Goal: Task Accomplishment & Management: Manage account settings

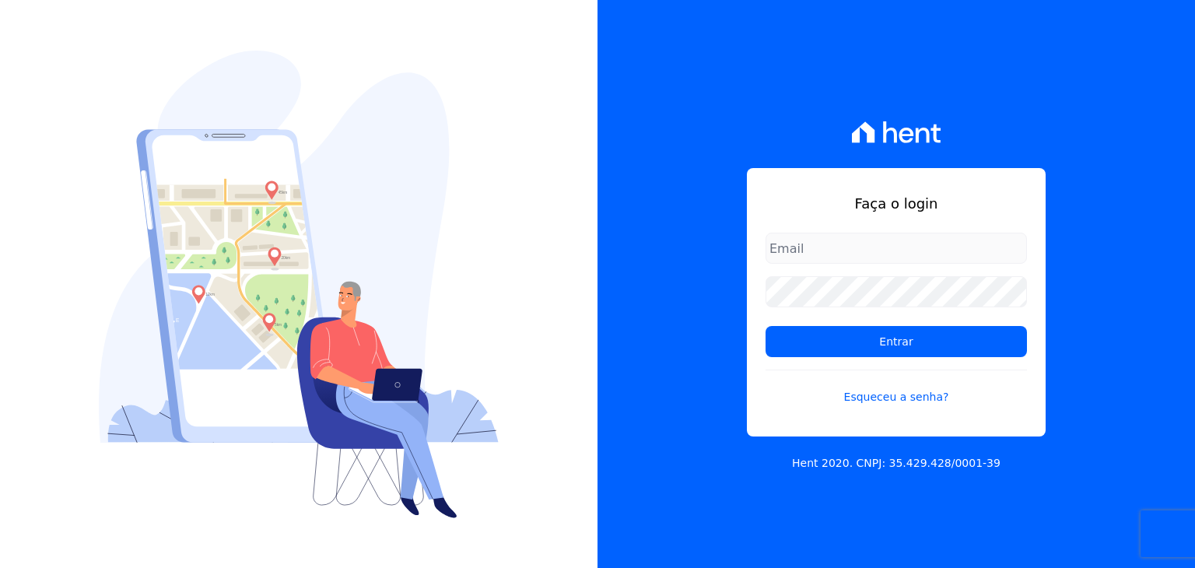
type input "[PERSON_NAME][EMAIL_ADDRESS][DOMAIN_NAME]"
click at [898, 256] on input "[PERSON_NAME][EMAIL_ADDRESS][DOMAIN_NAME]" at bounding box center [895, 248] width 261 height 31
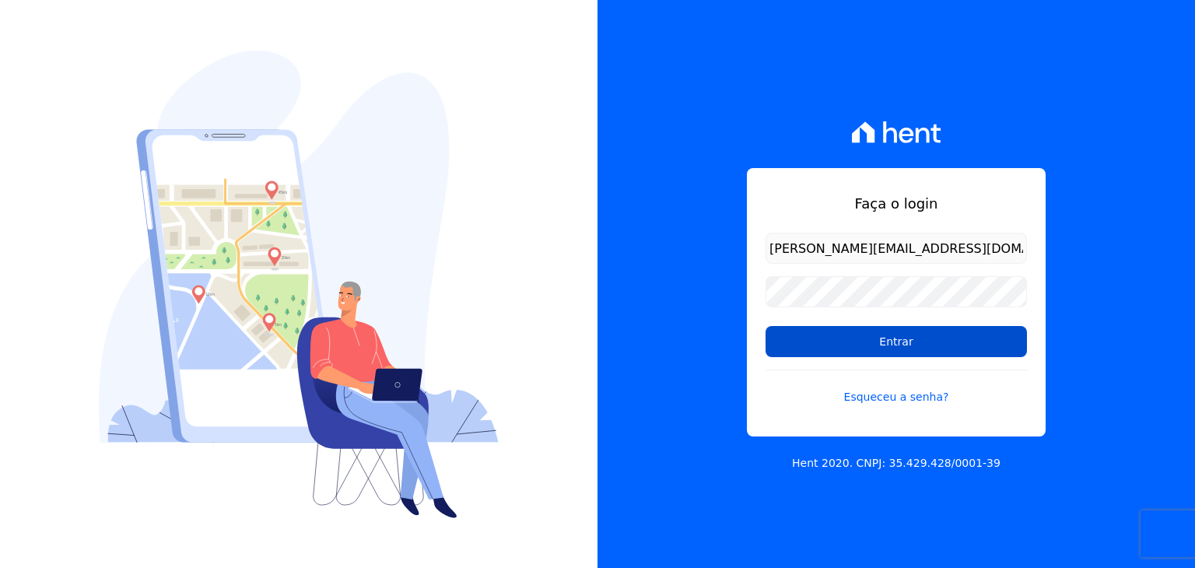
click at [770, 327] on input "Entrar" at bounding box center [895, 341] width 261 height 31
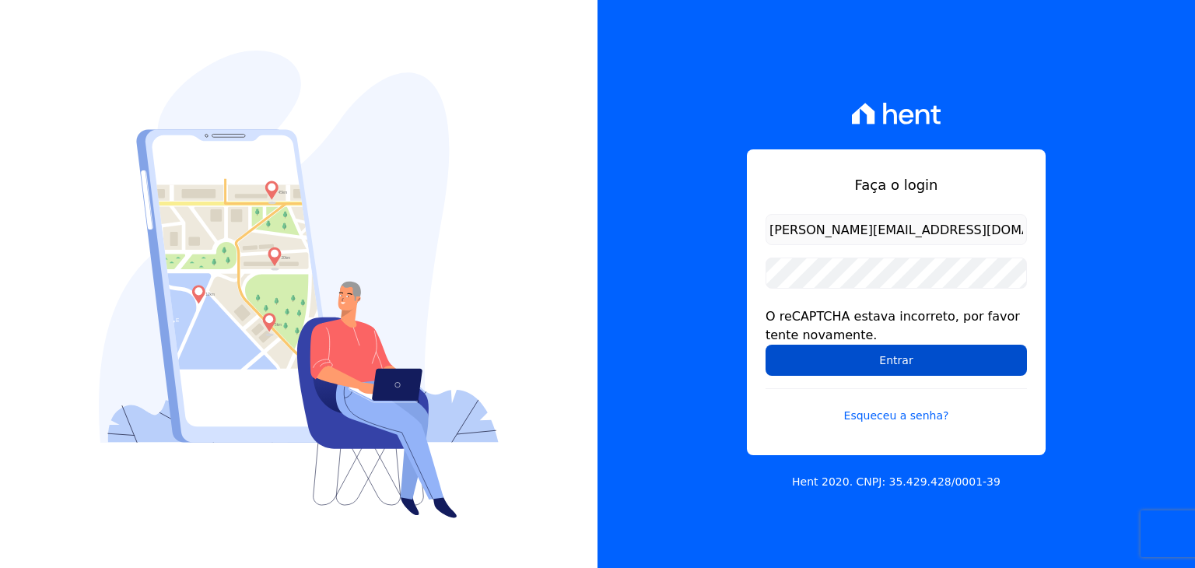
click at [787, 359] on input "Entrar" at bounding box center [895, 360] width 261 height 31
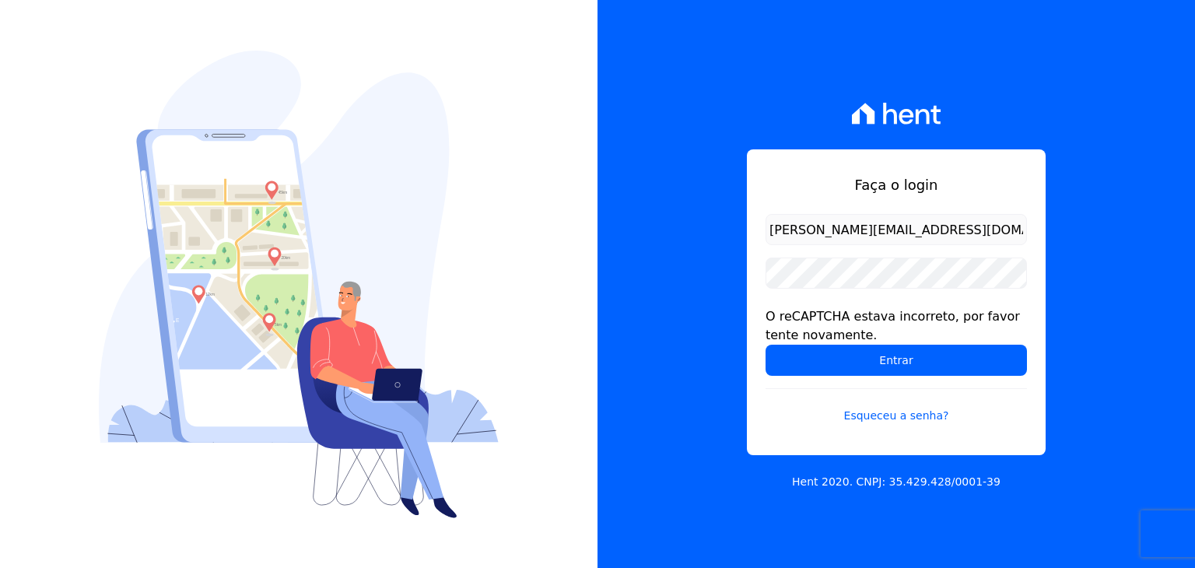
click at [787, 359] on input "Entrar" at bounding box center [895, 360] width 261 height 31
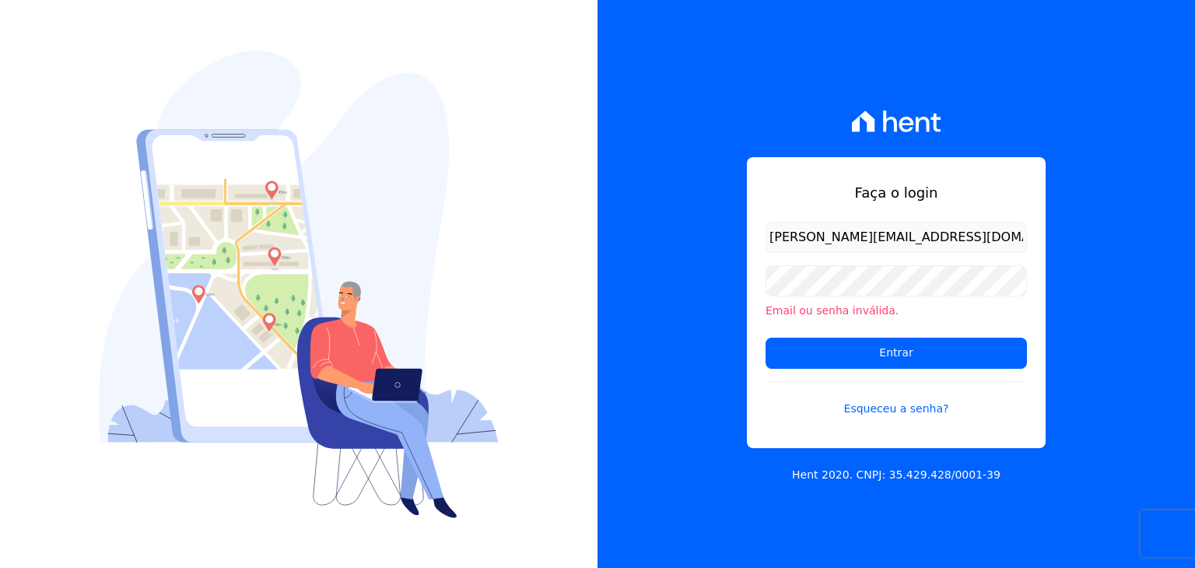
click at [787, 359] on input "Entrar" at bounding box center [895, 353] width 261 height 31
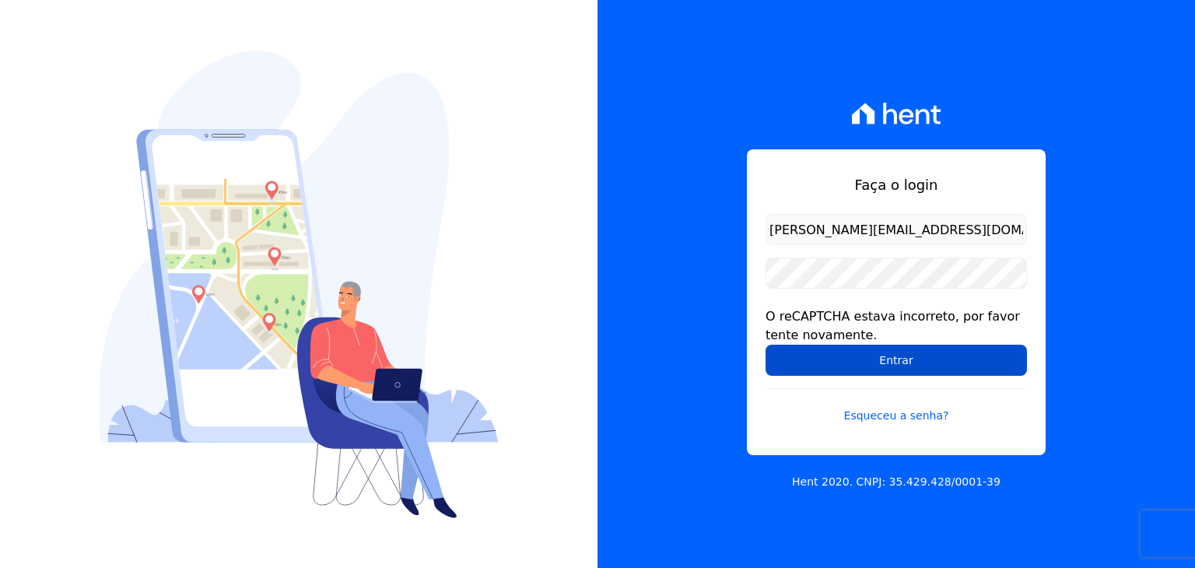
click at [853, 360] on input "Entrar" at bounding box center [895, 360] width 261 height 31
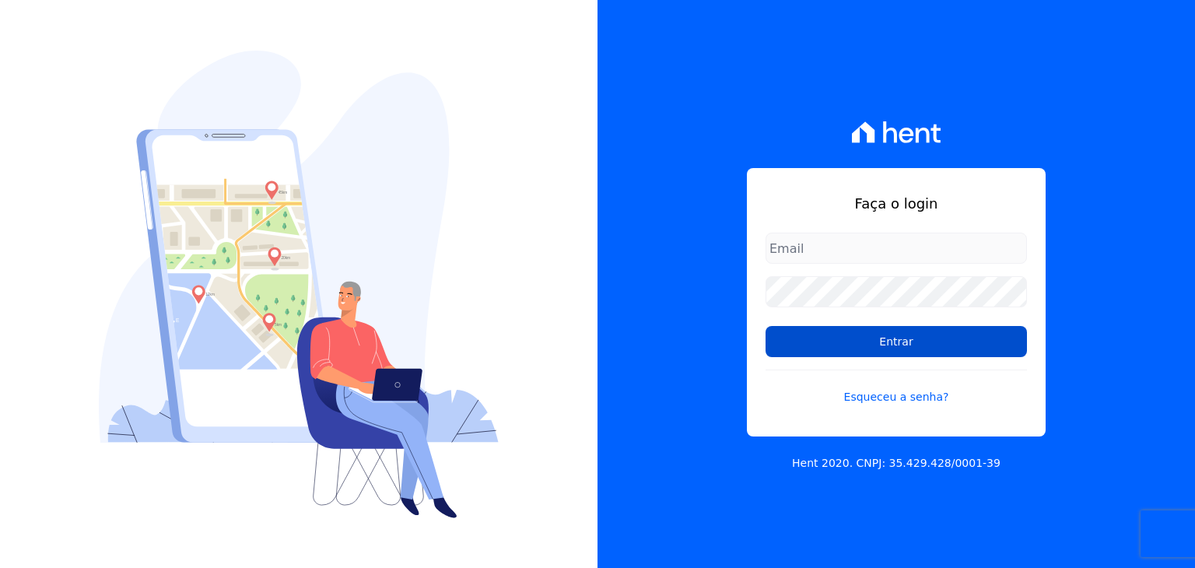
type input "[PERSON_NAME][EMAIL_ADDRESS][DOMAIN_NAME]"
click at [809, 334] on input "Entrar" at bounding box center [895, 341] width 261 height 31
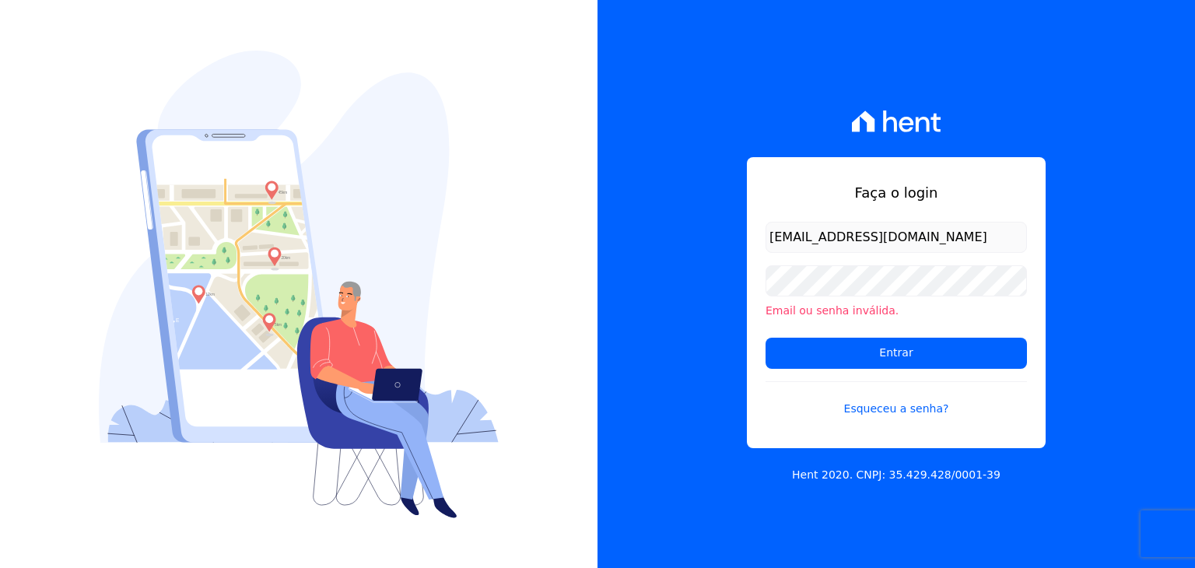
click at [809, 334] on form "marla@apiceincorporadora.com.br Email ou senha inválida. Entrar Esqueceu a senh…" at bounding box center [895, 329] width 261 height 214
click at [806, 340] on input "Entrar" at bounding box center [895, 353] width 261 height 31
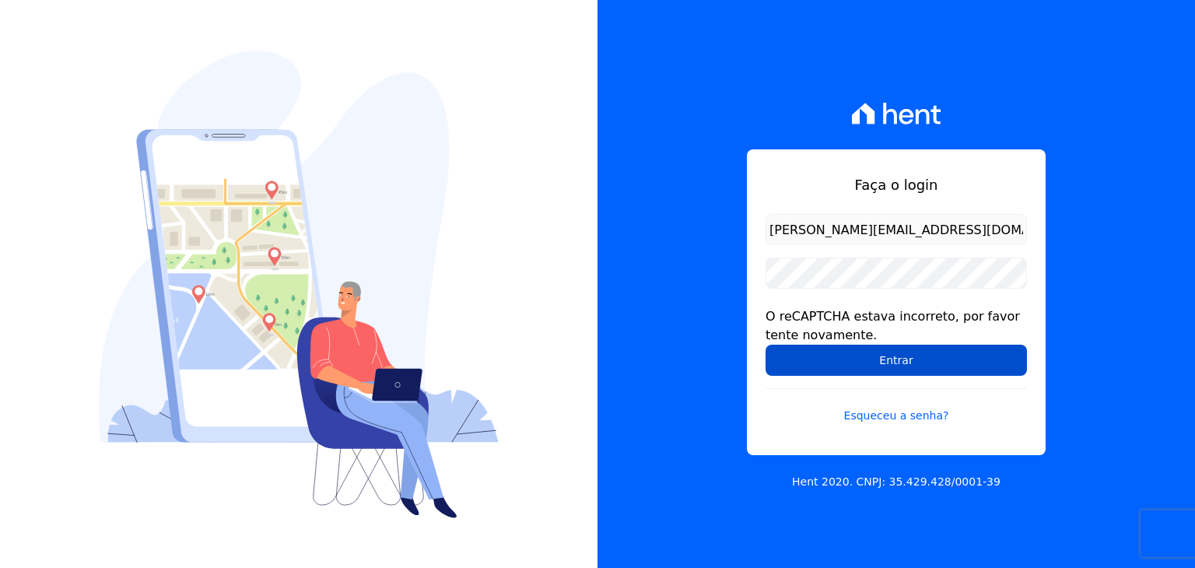
click at [928, 355] on input "Entrar" at bounding box center [895, 360] width 261 height 31
